Goal: Complete application form: Complete application form

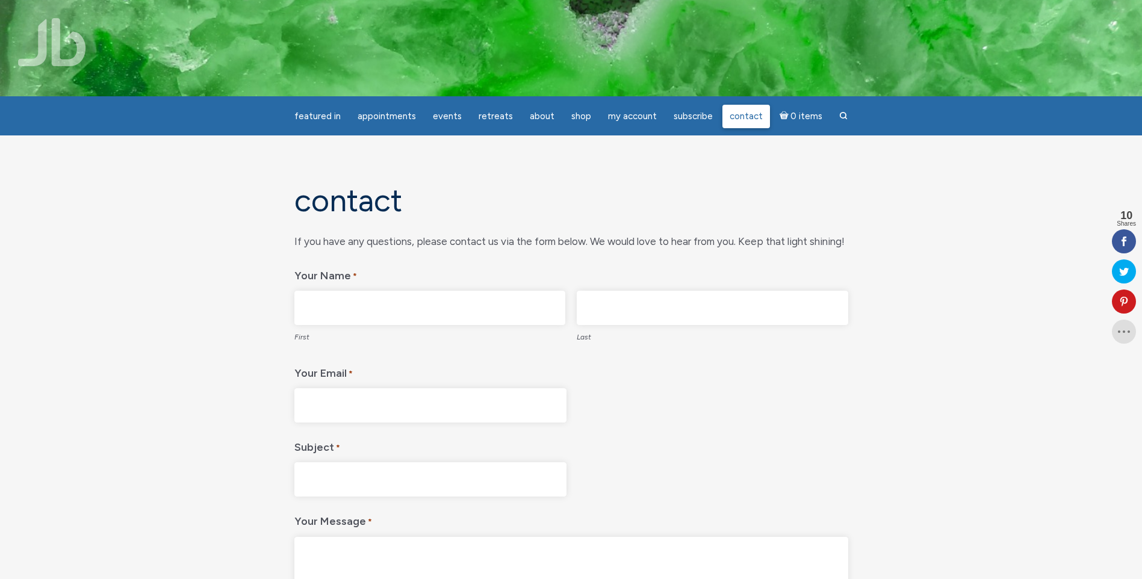
click at [742, 110] on link "Contact" at bounding box center [746, 116] width 48 height 23
click at [510, 308] on input "First" at bounding box center [429, 308] width 271 height 34
type input "Mindy"
type input "Dunne"
type input "mindymartha@yahoo.com"
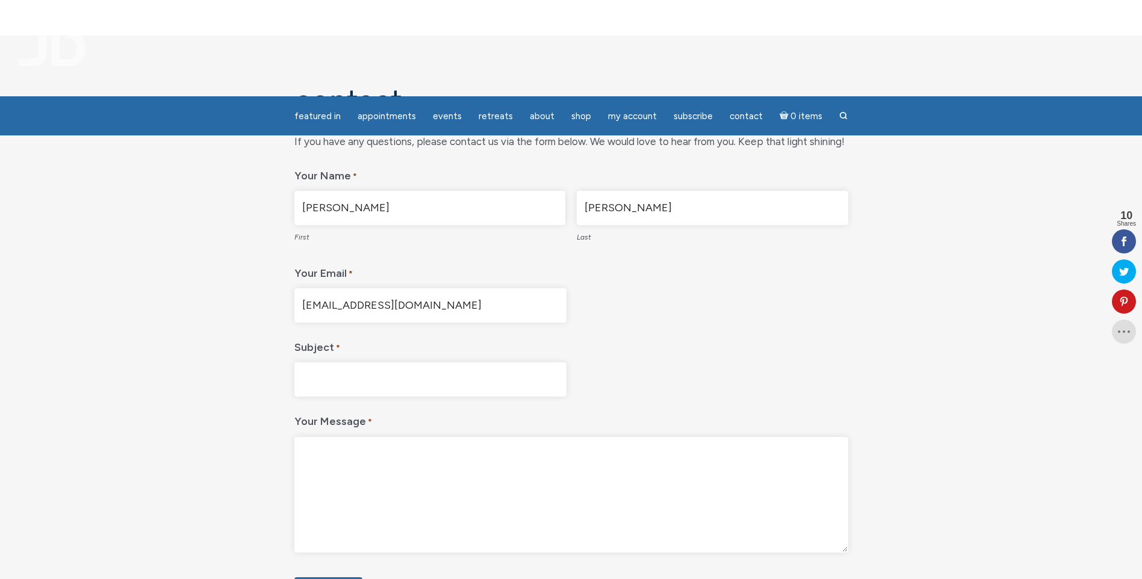
scroll to position [120, 0]
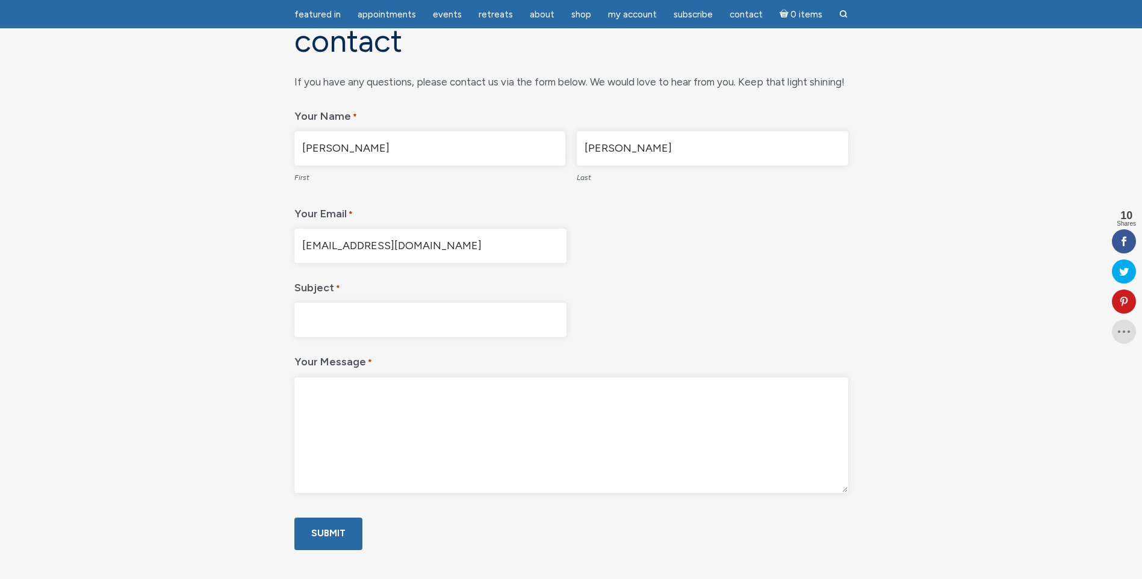
click at [410, 318] on input "Subject *" at bounding box center [430, 320] width 272 height 34
type input "B"
type input "Signing in for Book Club"
type textarea "H"
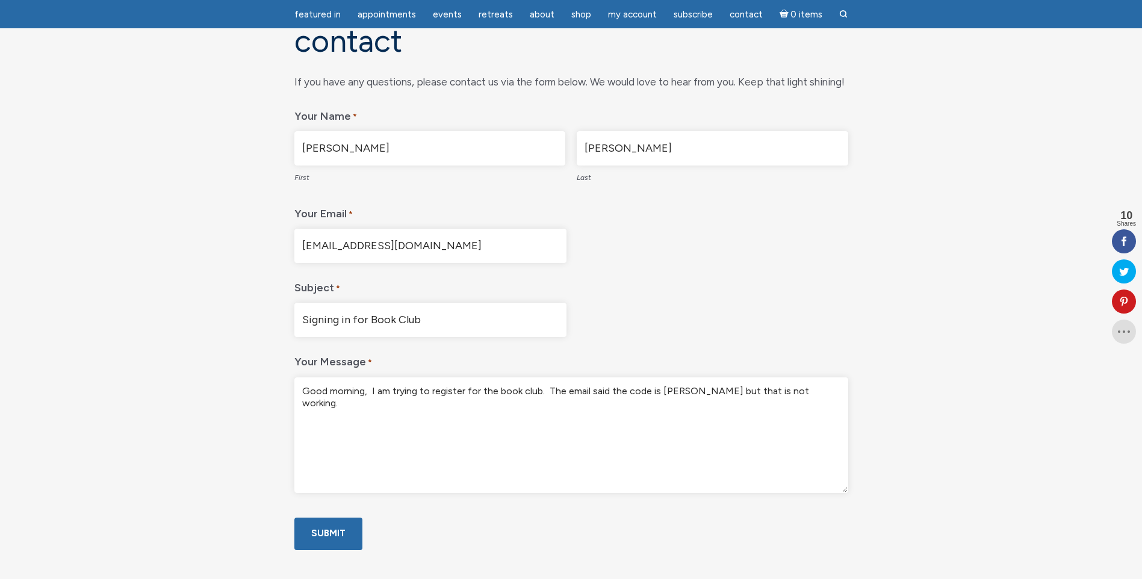
paste textarea "The Lumi-Book Club Read along with me & get access to bi- monthly live streams …"
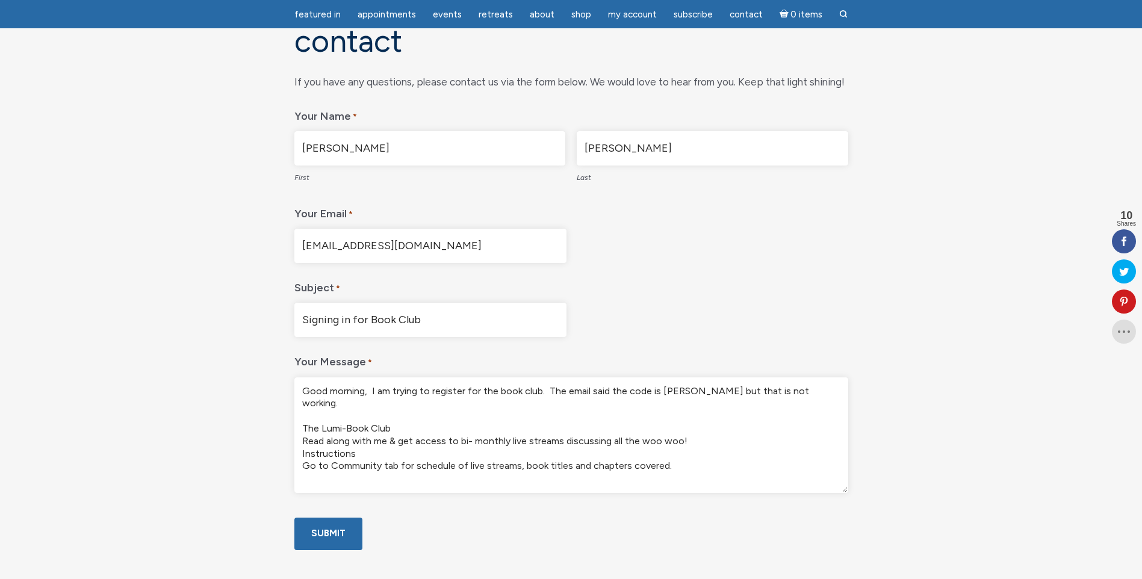
click at [782, 394] on textarea "Good morning, I am trying to register for the book club. The email said the cod…" at bounding box center [571, 435] width 554 height 116
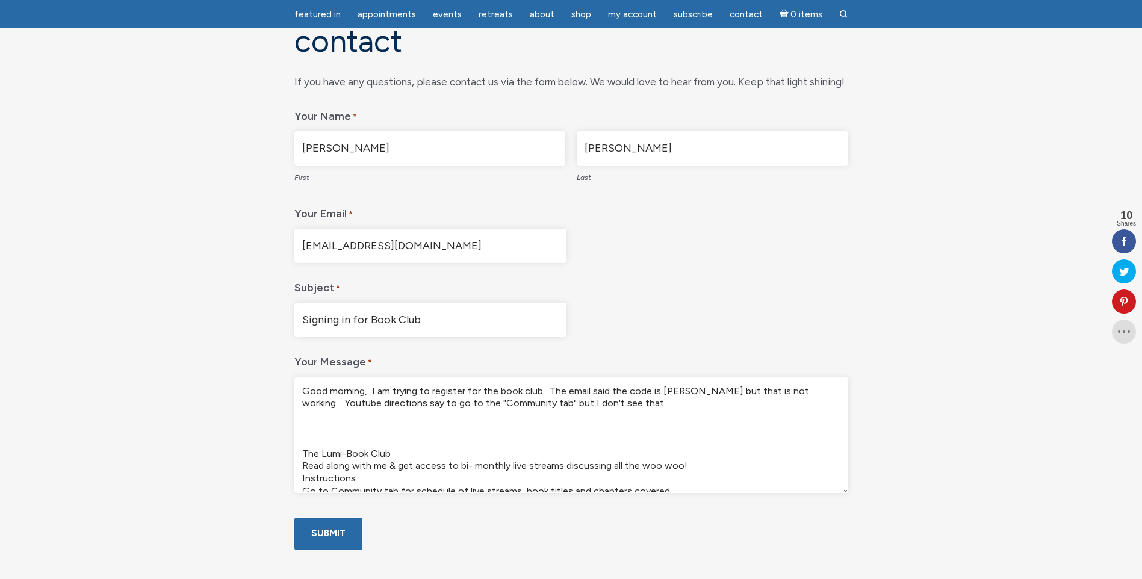
click at [454, 425] on textarea "Good morning, I am trying to register for the book club. The email said the cod…" at bounding box center [571, 435] width 554 height 116
click at [584, 405] on textarea "Good morning, I am trying to register for the book club. The email said the cod…" at bounding box center [571, 435] width 554 height 116
drag, startPoint x: 537, startPoint y: 403, endPoint x: 553, endPoint y: 404, distance: 15.1
click at [553, 404] on textarea "Good morning, I am trying to register for the book club. The email said the cod…" at bounding box center [571, 435] width 554 height 116
click at [628, 401] on textarea "Good morning, I am trying to register for the book club. The email said the cod…" at bounding box center [571, 435] width 554 height 116
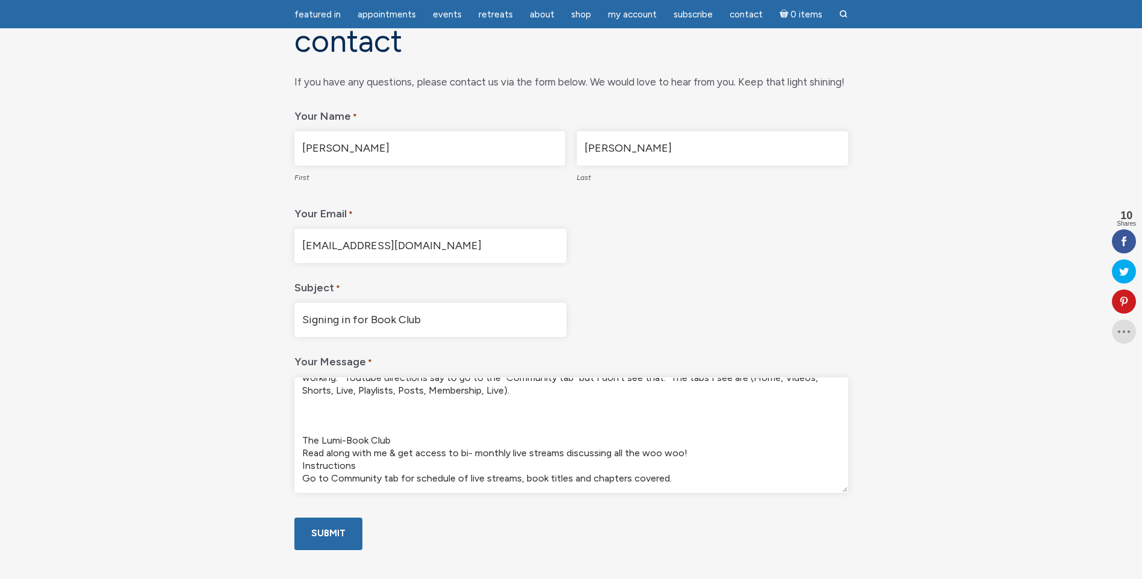
scroll to position [0, 0]
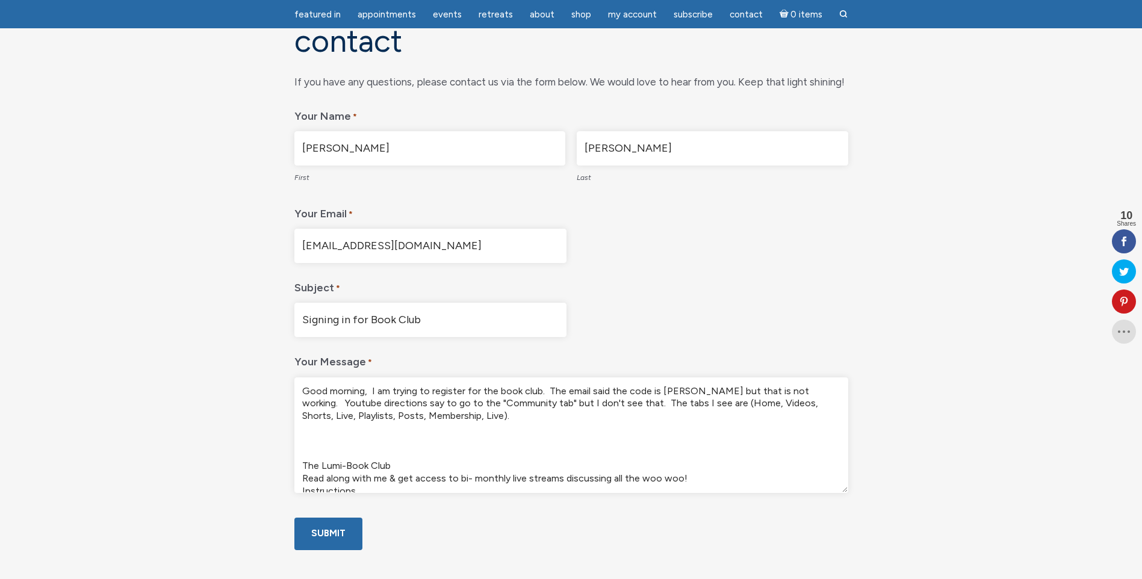
click at [491, 404] on textarea "Good morning, I am trying to register for the book club. The email said the cod…" at bounding box center [571, 435] width 554 height 116
click at [658, 392] on textarea "Good morning, I am trying to register for the book club. The email said the cod…" at bounding box center [571, 435] width 554 height 116
click at [672, 389] on textarea "Good morning, I am trying to register for the book club. The email said the cod…" at bounding box center [571, 435] width 554 height 116
type textarea "Good morning, I am trying to register for the book club. The email said the cod…"
click at [349, 550] on input "Submit" at bounding box center [328, 534] width 68 height 32
